Goal: Task Accomplishment & Management: Use online tool/utility

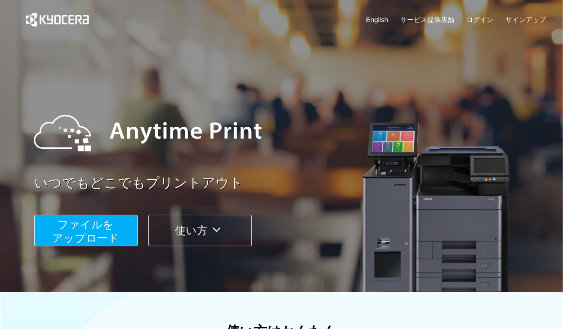
click at [120, 234] on button "ファイルを ​​アップロード" at bounding box center [85, 230] width 103 height 31
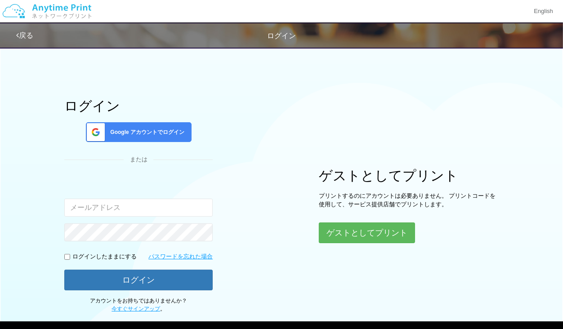
type input "[EMAIL_ADDRESS][PERSON_NAME][DOMAIN_NAME]"
click at [151, 129] on span "Google アカウントでログイン" at bounding box center [146, 133] width 78 height 8
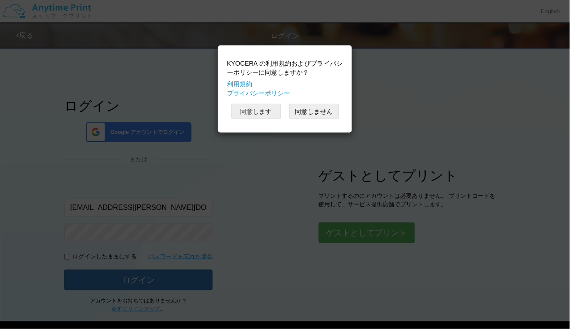
click at [270, 114] on button "同意します" at bounding box center [256, 111] width 49 height 15
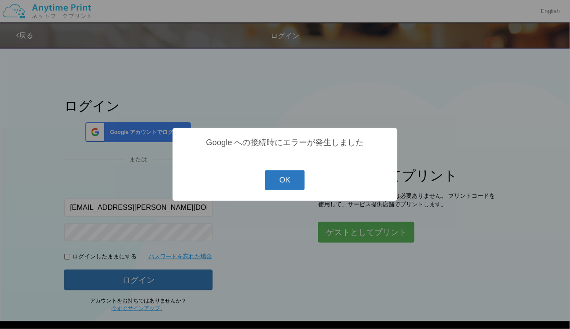
click at [288, 181] on button "OK" at bounding box center [285, 180] width 40 height 20
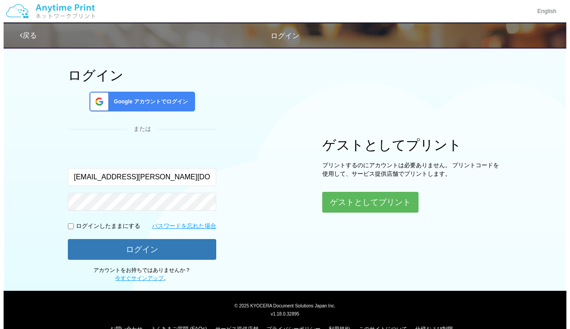
scroll to position [48, 0]
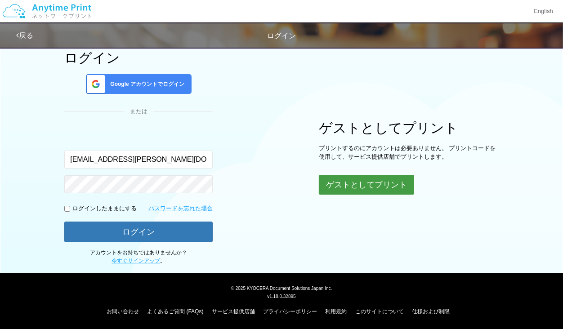
click at [342, 188] on button "ゲストとしてプリント" at bounding box center [366, 185] width 95 height 20
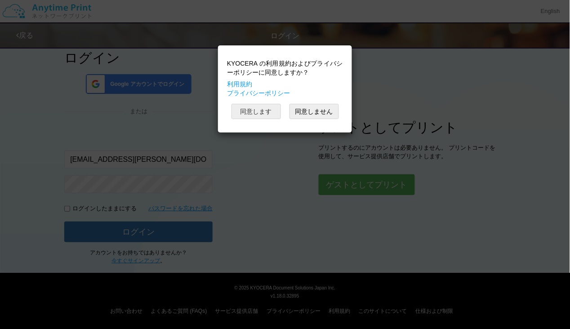
click at [245, 114] on button "同意します" at bounding box center [256, 111] width 49 height 15
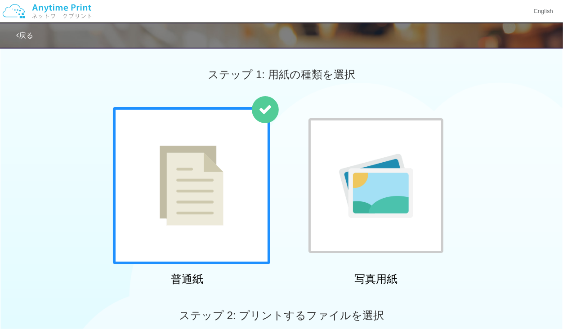
click at [494, 159] on div "普通紙 写真用紙" at bounding box center [281, 198] width 563 height 183
click at [28, 44] on div "戻る" at bounding box center [286, 35] width 540 height 24
click at [28, 41] on div "戻る" at bounding box center [286, 35] width 540 height 24
click at [28, 37] on link "戻る" at bounding box center [24, 35] width 17 height 8
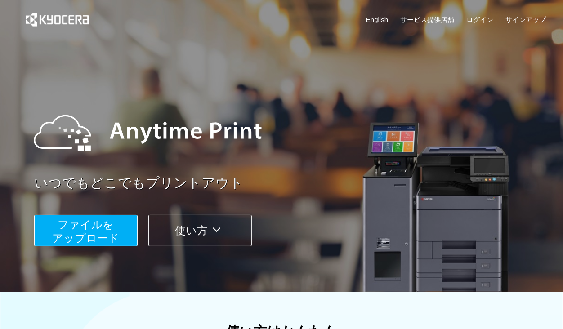
click at [88, 231] on span "ファイルを ​​アップロード" at bounding box center [86, 232] width 67 height 26
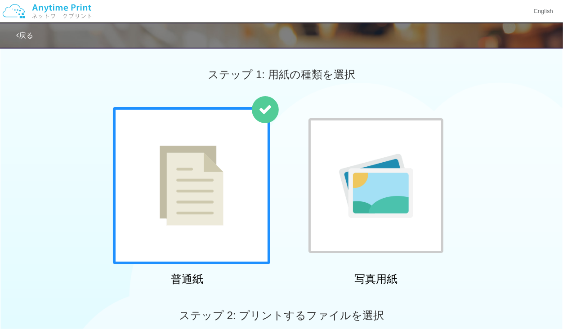
click at [30, 33] on link "戻る" at bounding box center [24, 35] width 17 height 8
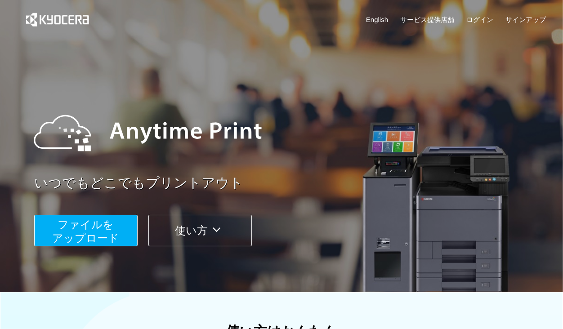
click at [92, 242] on span "ファイルを ​​アップロード" at bounding box center [86, 232] width 67 height 26
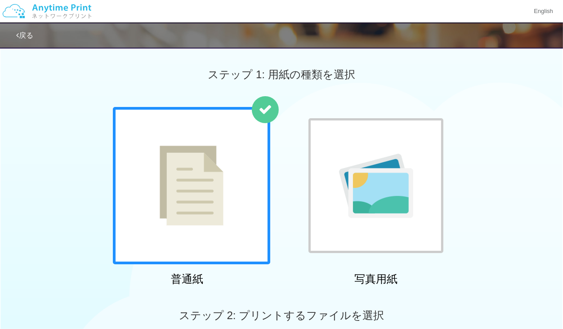
click at [52, 8] on img at bounding box center [47, 11] width 96 height 31
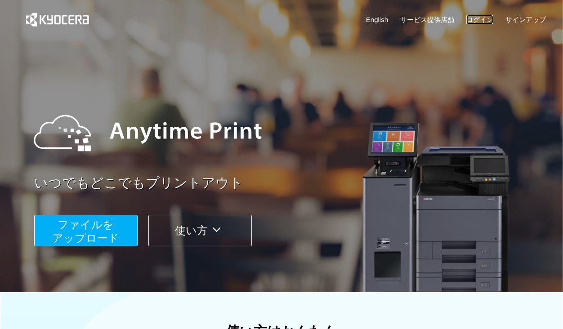
click at [486, 21] on link "ログイン" at bounding box center [479, 19] width 27 height 9
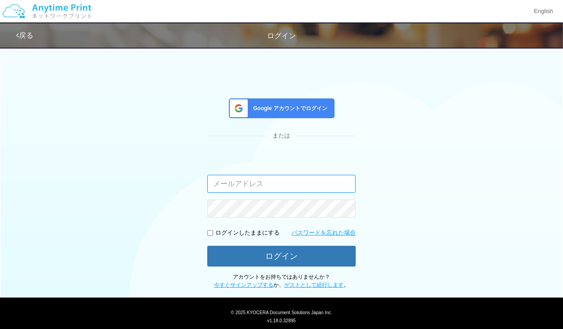
type input "[EMAIL_ADDRESS][PERSON_NAME][DOMAIN_NAME]"
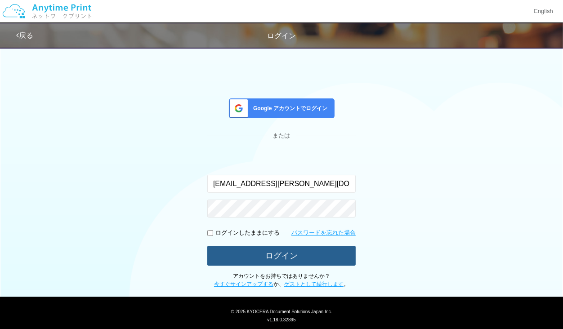
click at [291, 257] on button "ログイン" at bounding box center [281, 256] width 148 height 20
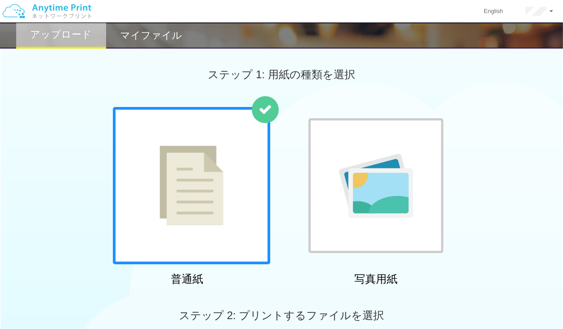
click at [39, 10] on img at bounding box center [47, 11] width 96 height 31
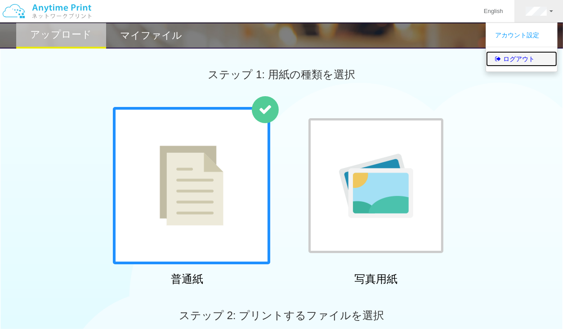
click at [534, 54] on link "ログアウト" at bounding box center [521, 58] width 71 height 15
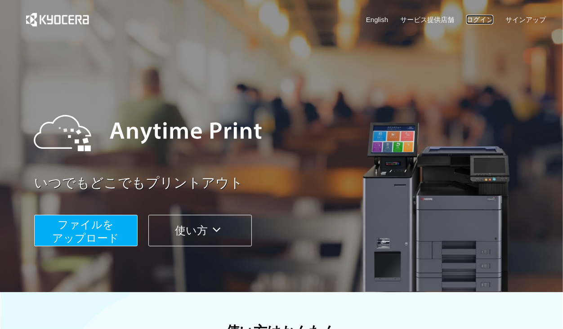
click at [487, 19] on link "ログイン" at bounding box center [479, 19] width 27 height 9
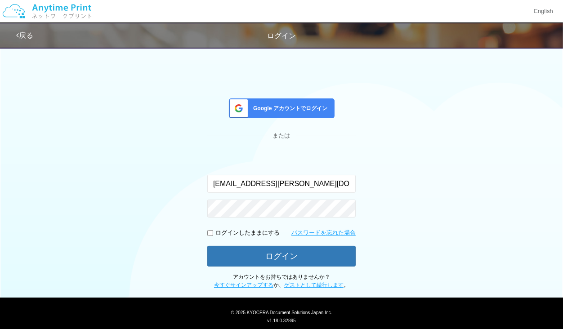
click at [324, 103] on div "Google アカウントでログイン" at bounding box center [282, 108] width 106 height 20
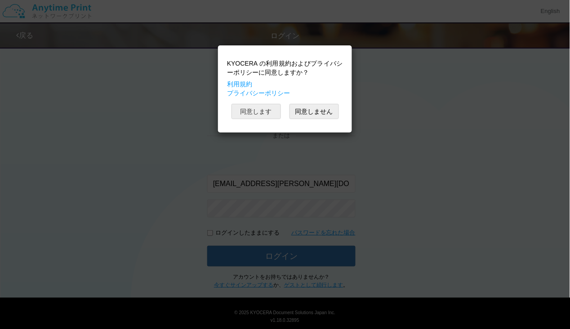
click at [259, 119] on button "同意します" at bounding box center [256, 111] width 49 height 15
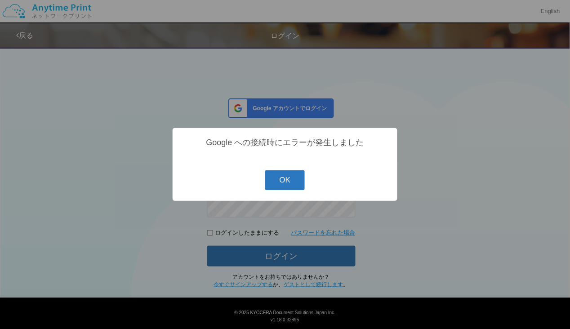
click at [298, 182] on button "OK" at bounding box center [285, 180] width 40 height 20
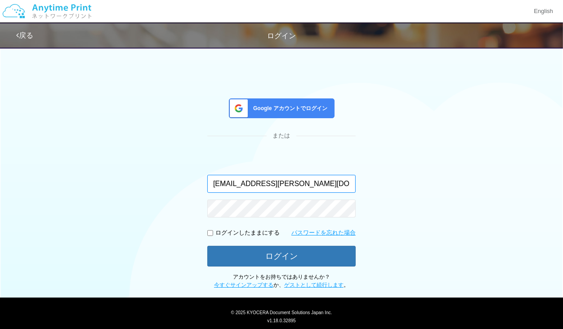
drag, startPoint x: 342, startPoint y: 182, endPoint x: 162, endPoint y: 173, distance: 180.1
click at [162, 173] on div "Google アカウントでログイン または 入力されたメールアドレスまたはパスワードが正しくありません。 [PERSON_NAME][EMAIL_ADDRES…" at bounding box center [282, 165] width 540 height 247
click at [245, 91] on div "Google アカウントでログイン または 入力されたメールアドレスまたはパスワードが正しくありません。 [PERSON_NAME][EMAIL_ADDRES…" at bounding box center [282, 165] width 540 height 247
